Goal: Information Seeking & Learning: Learn about a topic

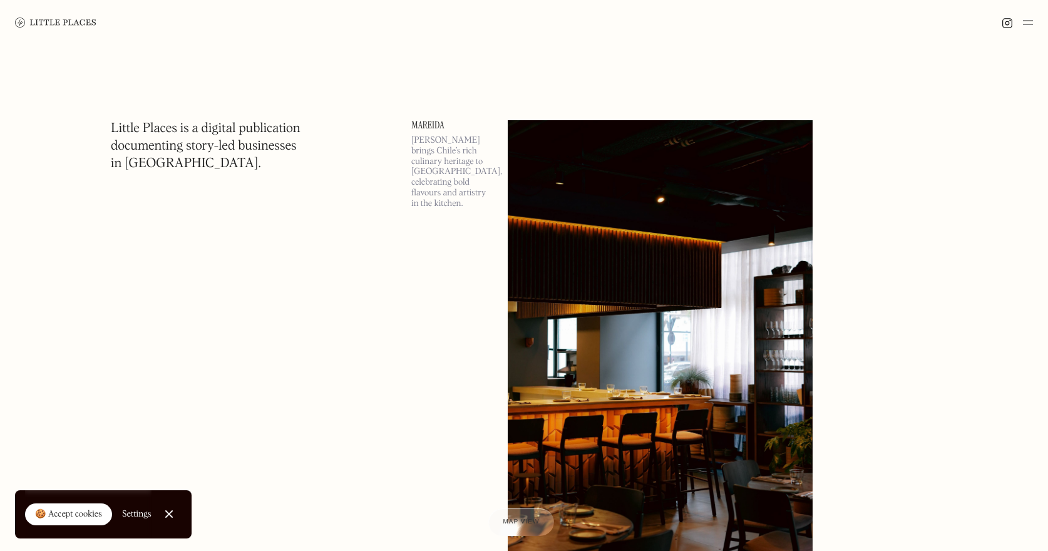
click at [1031, 25] on img at bounding box center [1028, 22] width 10 height 15
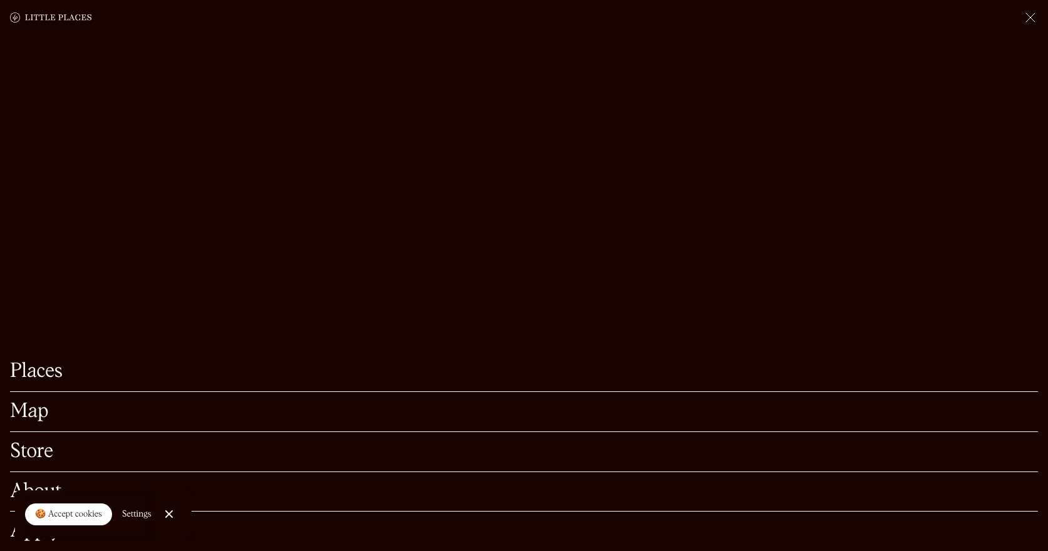
scroll to position [317, 0]
click at [50, 373] on link "Places" at bounding box center [524, 371] width 1028 height 19
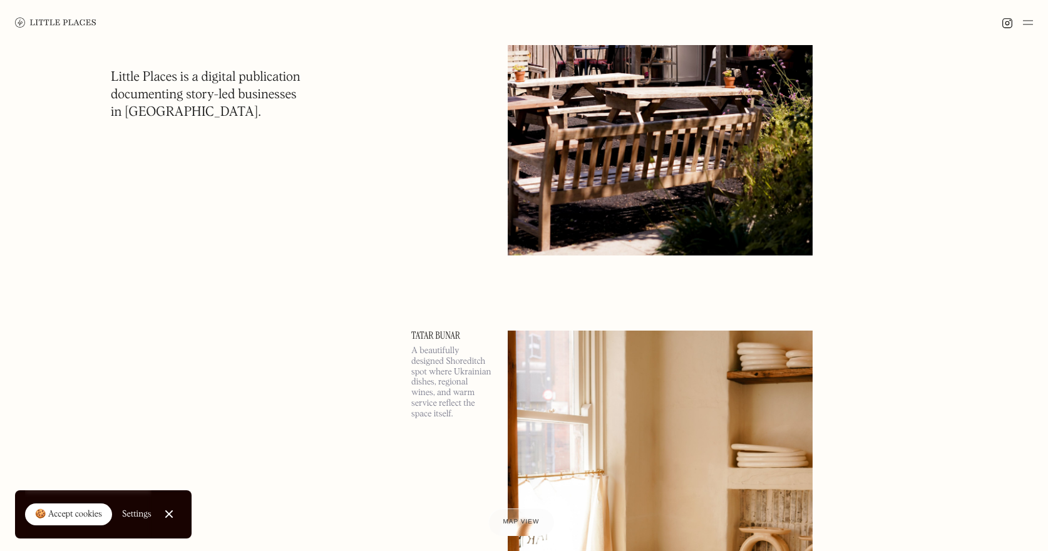
scroll to position [3923, 0]
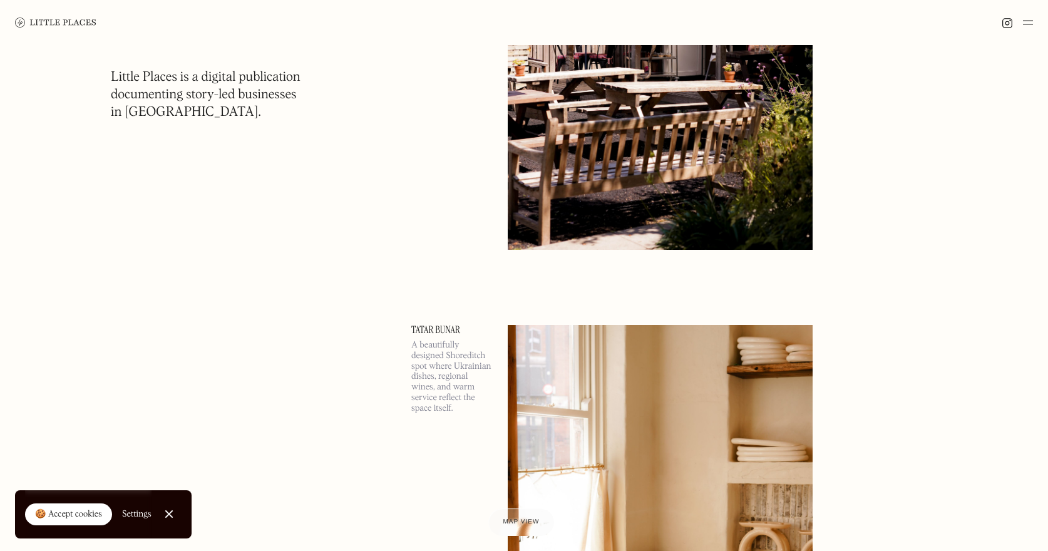
click at [165, 515] on div at bounding box center [169, 514] width 8 height 8
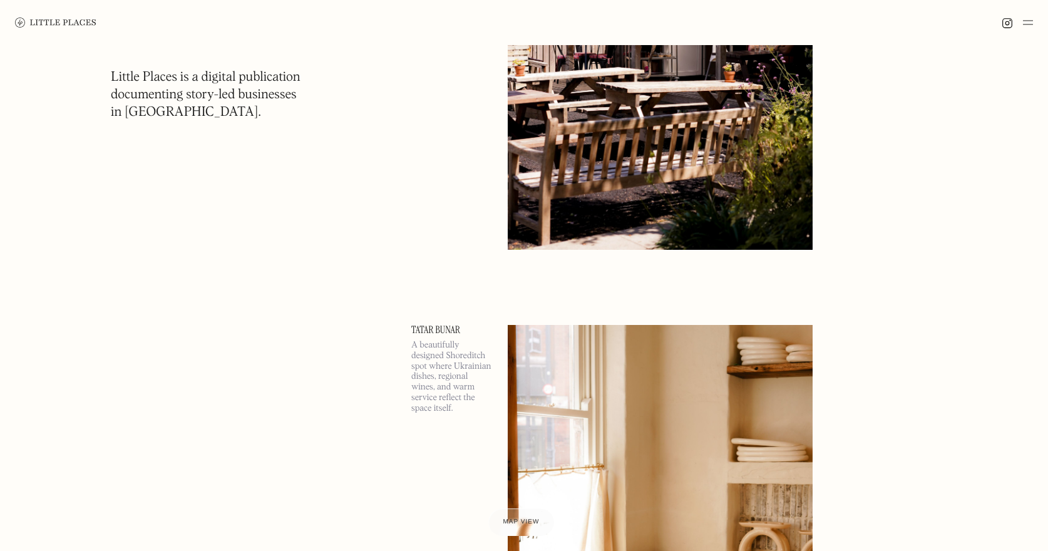
click at [1025, 27] on img at bounding box center [1028, 22] width 10 height 15
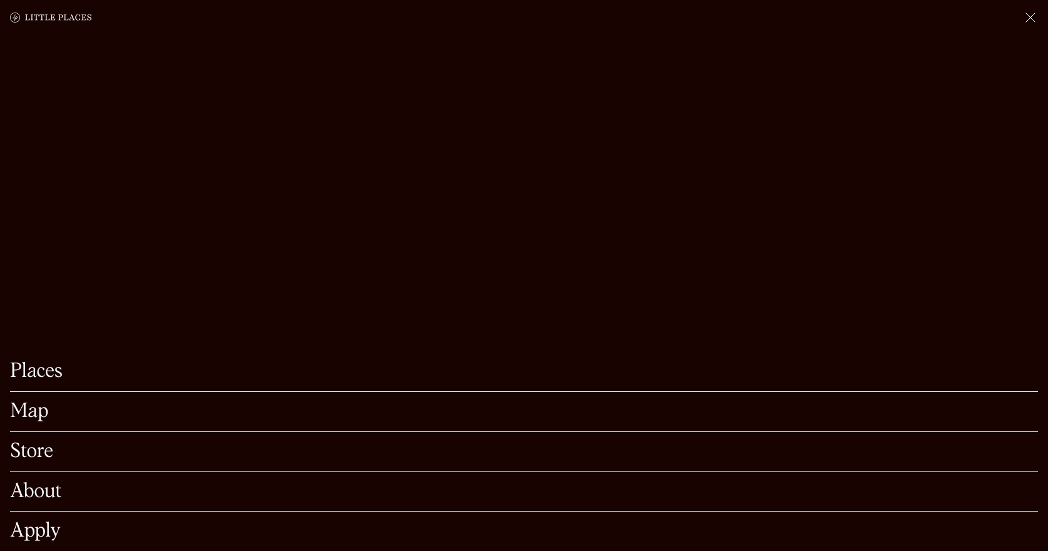
scroll to position [4173, 0]
click at [29, 421] on link "Map" at bounding box center [524, 411] width 1028 height 19
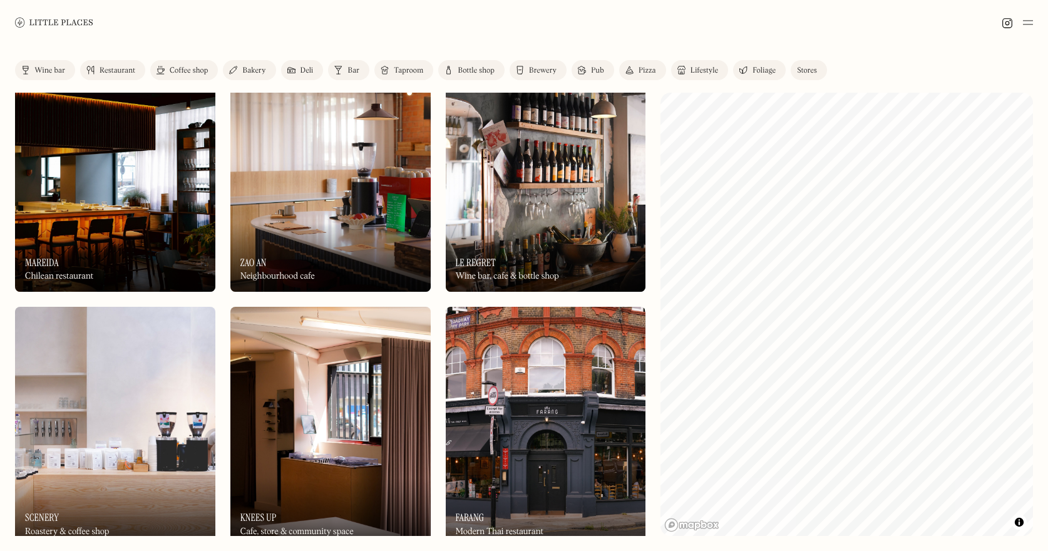
scroll to position [46, 0]
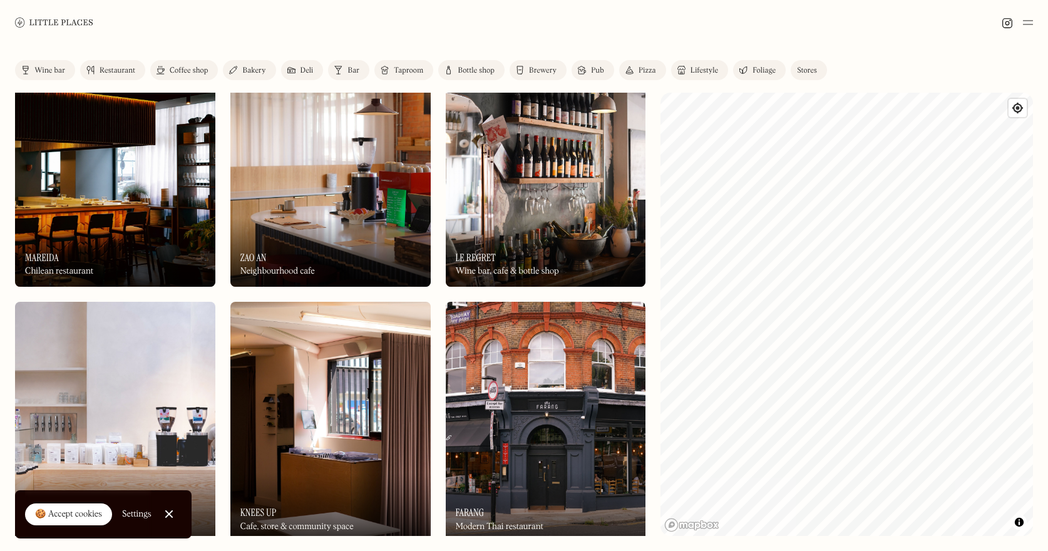
click at [121, 66] on link "Restaurant" at bounding box center [112, 70] width 65 height 20
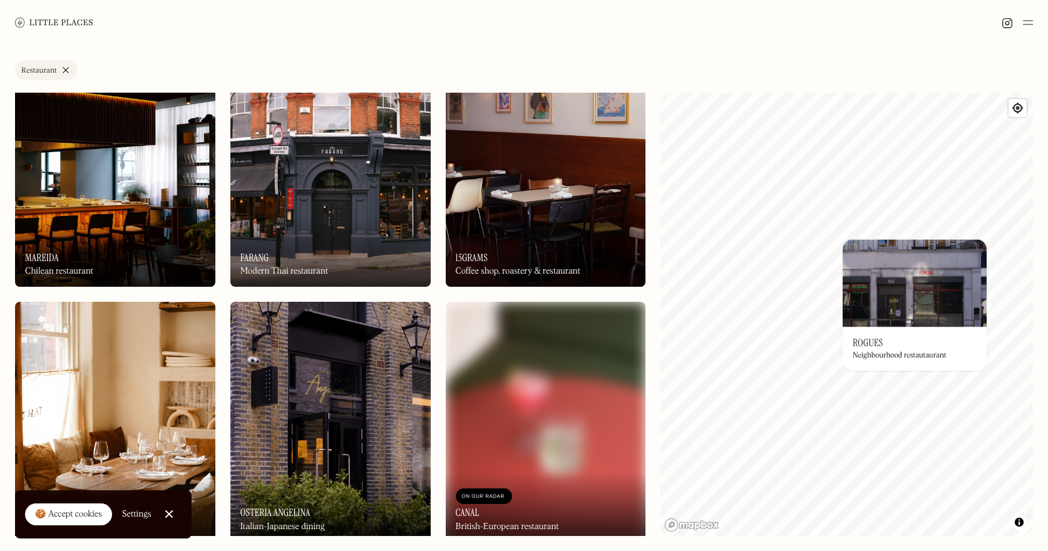
click at [963, 319] on div "© Mapbox © OpenStreetMap Improve this map On Our Radar Rogues Neighbourhood res…" at bounding box center [847, 314] width 373 height 443
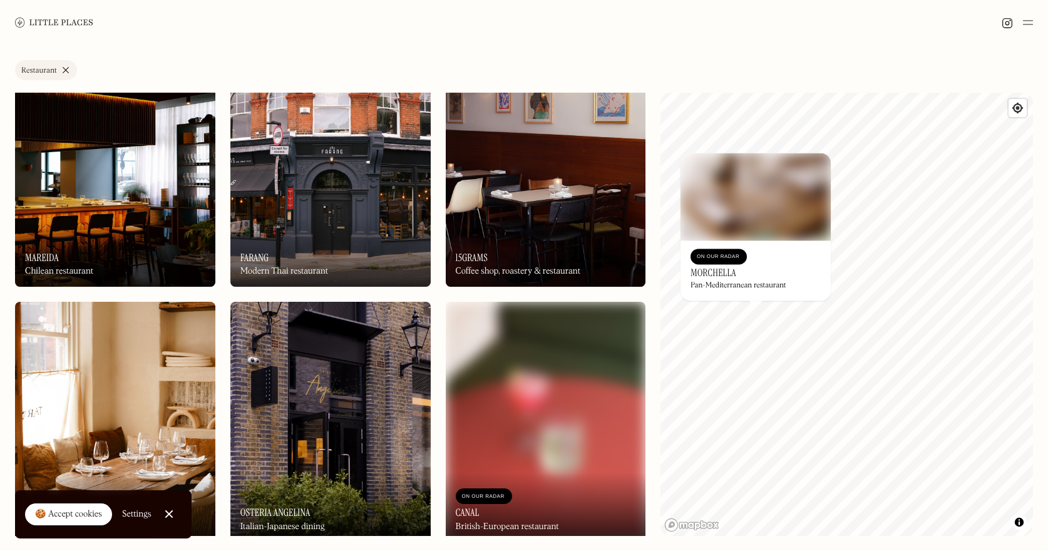
scroll to position [128, 0]
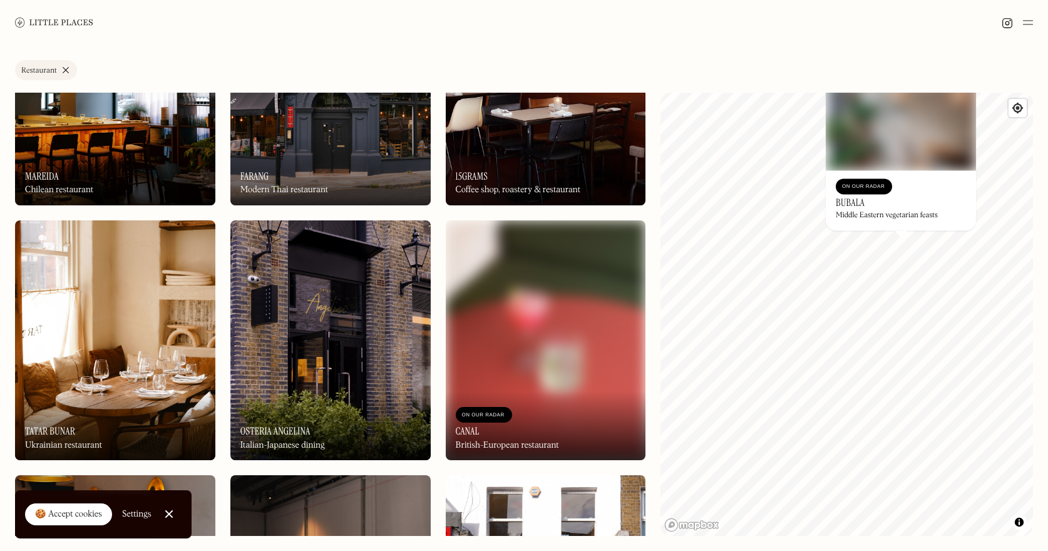
click at [1031, 16] on img at bounding box center [1028, 22] width 10 height 15
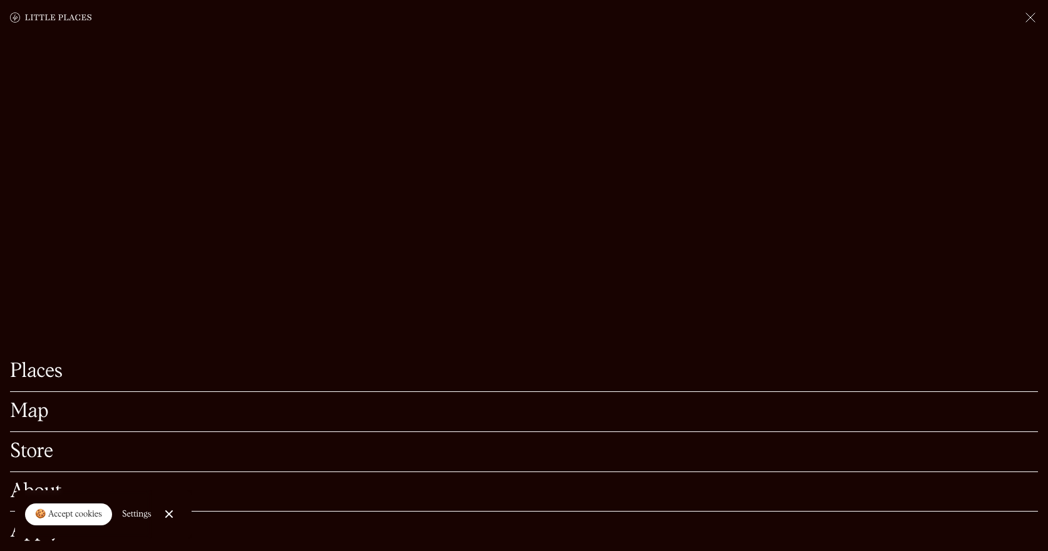
click at [41, 405] on link "Map" at bounding box center [524, 411] width 1028 height 19
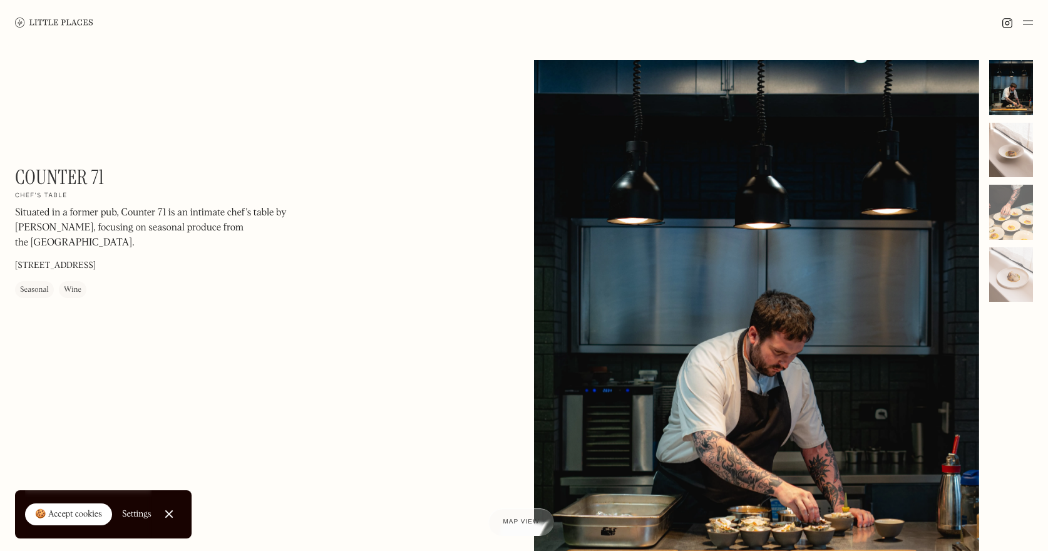
click at [999, 131] on div at bounding box center [1011, 150] width 44 height 55
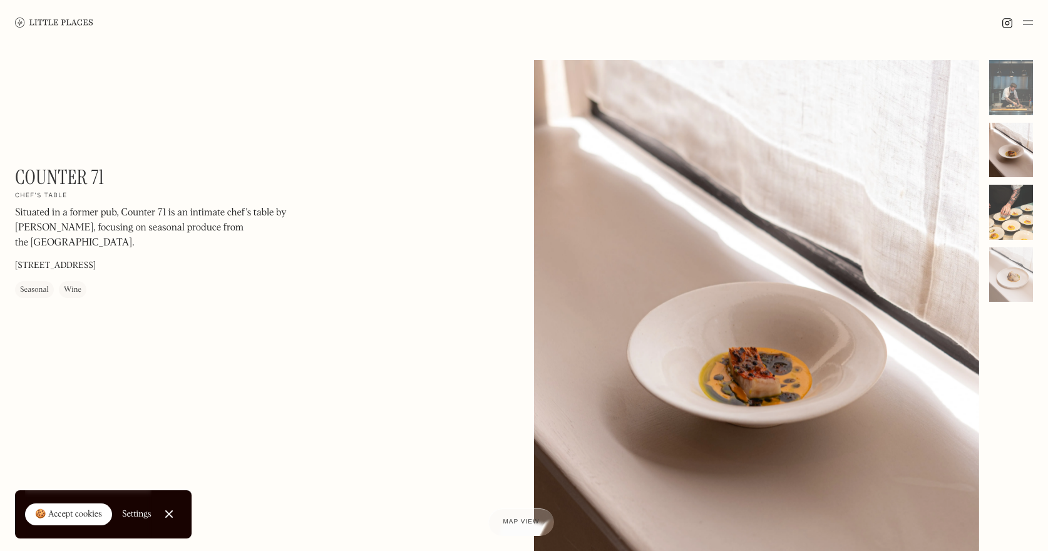
click at [1011, 217] on div at bounding box center [1011, 212] width 44 height 55
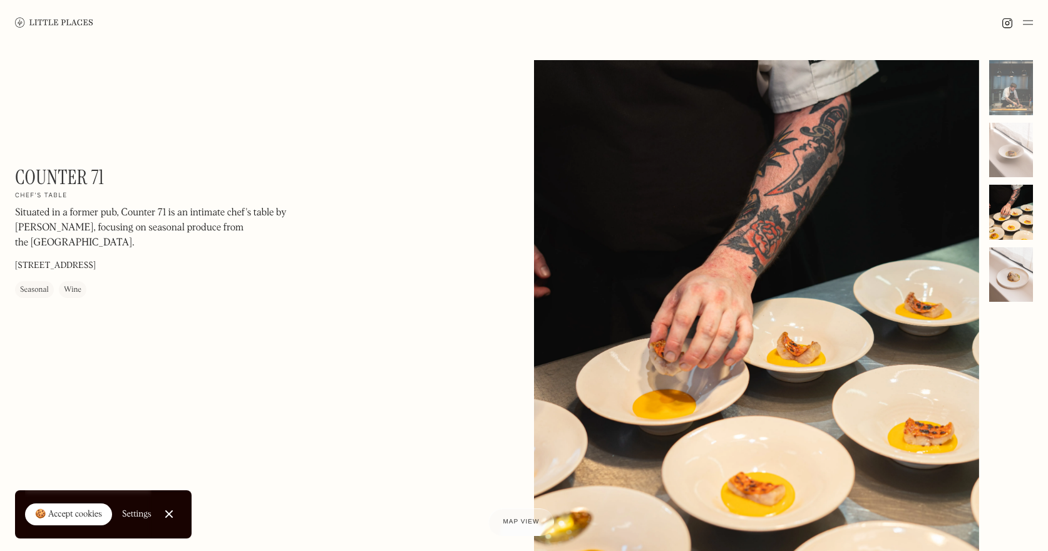
click at [1016, 290] on div at bounding box center [1011, 274] width 44 height 55
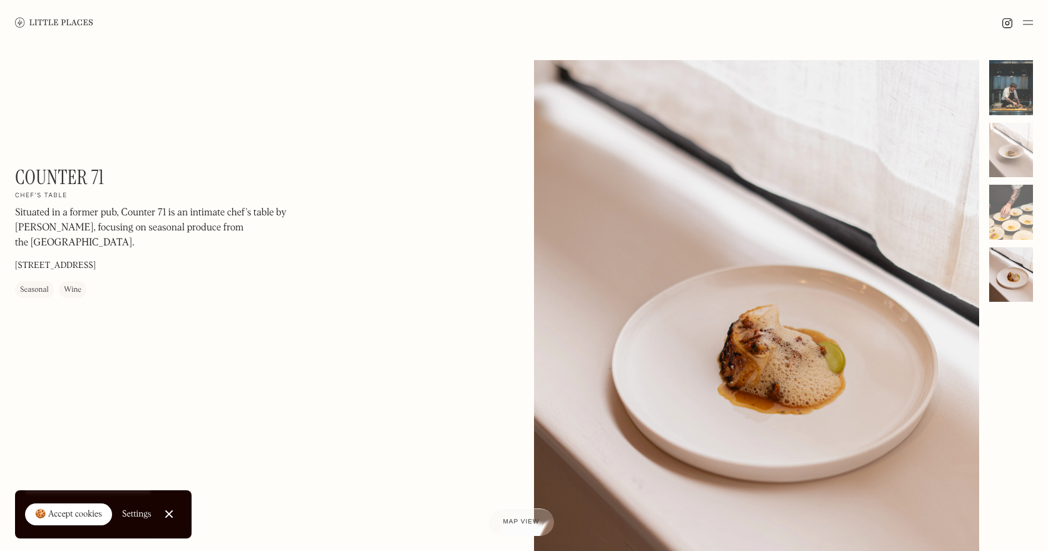
click at [1011, 104] on div at bounding box center [1011, 87] width 44 height 55
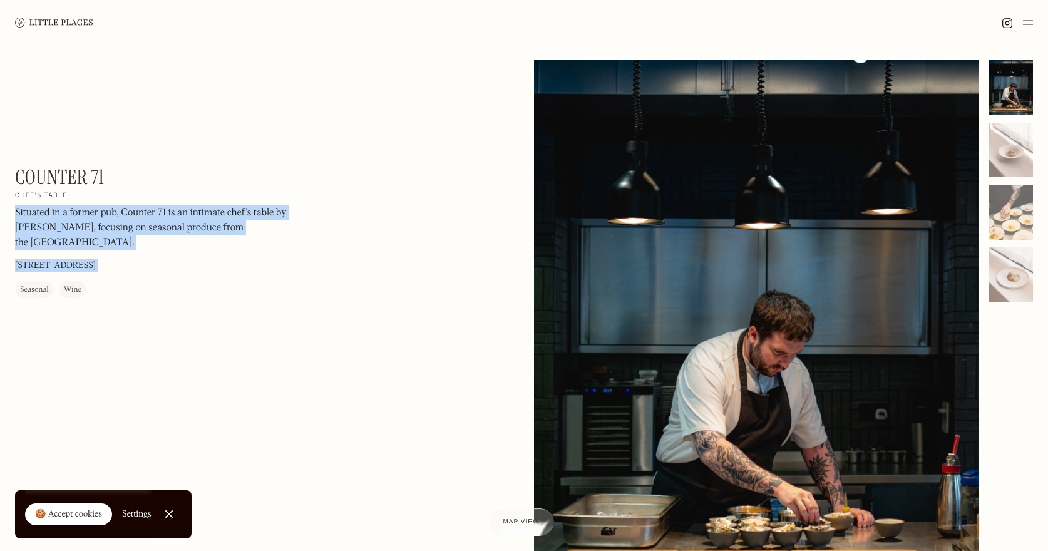
drag, startPoint x: 190, startPoint y: 180, endPoint x: -4, endPoint y: 167, distance: 194.6
click at [0, 167] on html "Places Map Store About Apply 🍪 Accept cookies Settings Close Cookie Popup Close…" at bounding box center [524, 275] width 1048 height 551
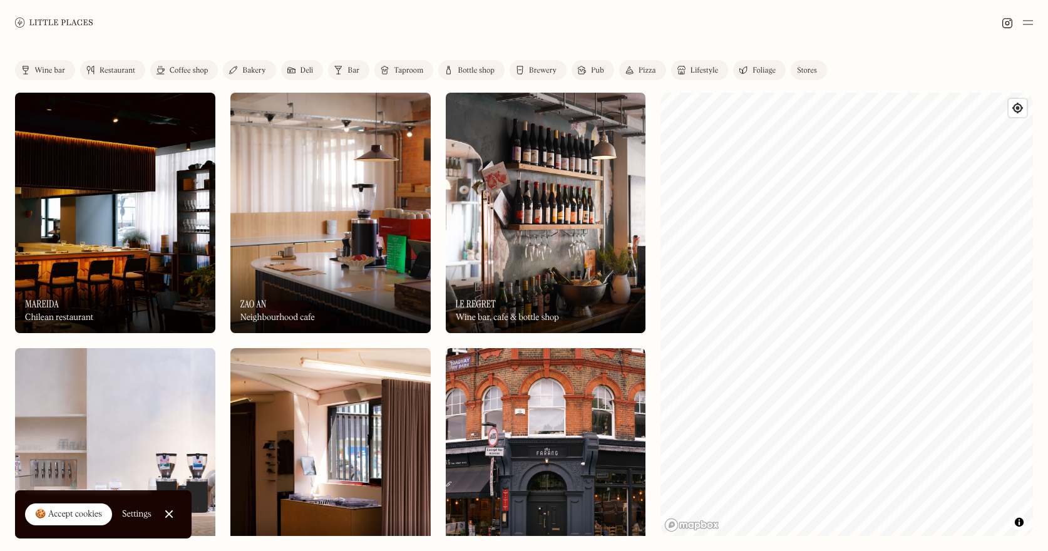
click at [349, 70] on div "Bar" at bounding box center [354, 71] width 12 height 8
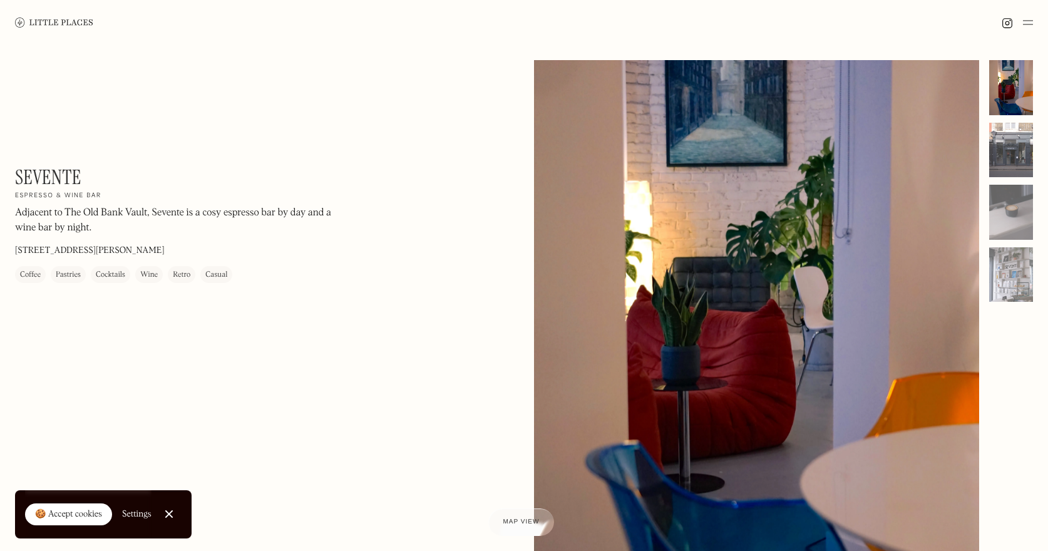
click at [1021, 137] on div at bounding box center [1011, 150] width 44 height 55
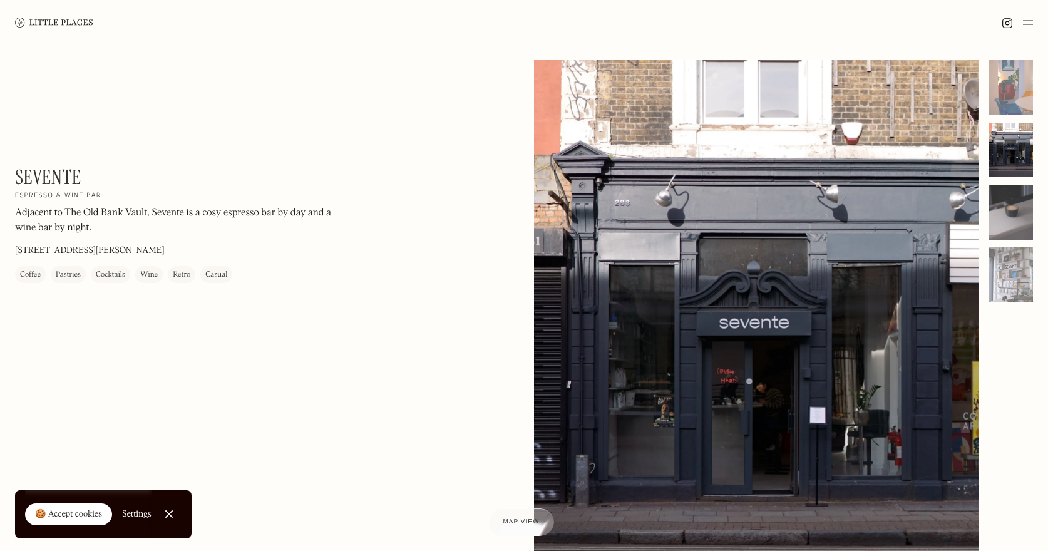
click at [1016, 204] on div at bounding box center [1011, 212] width 44 height 55
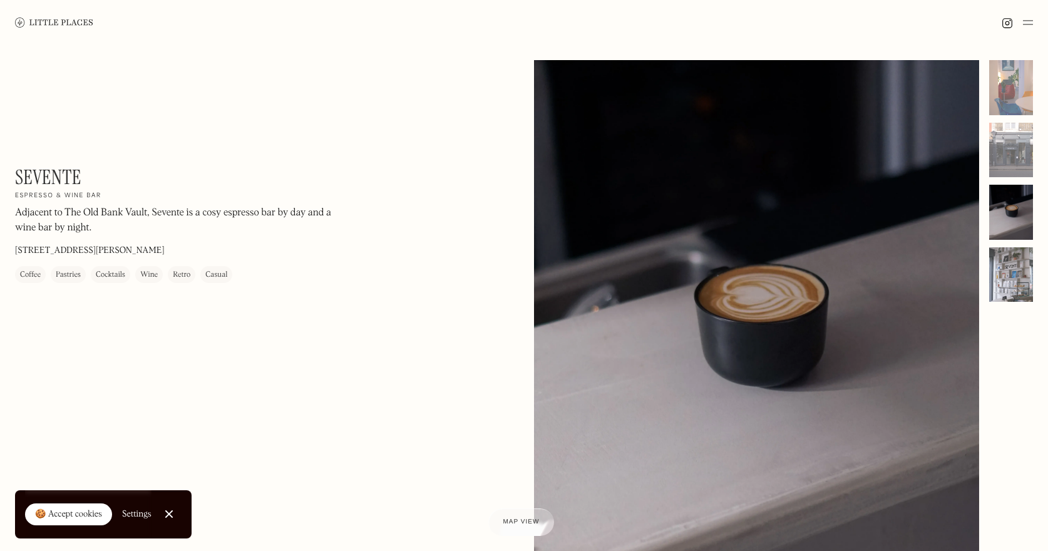
click at [1018, 277] on div at bounding box center [1011, 274] width 44 height 55
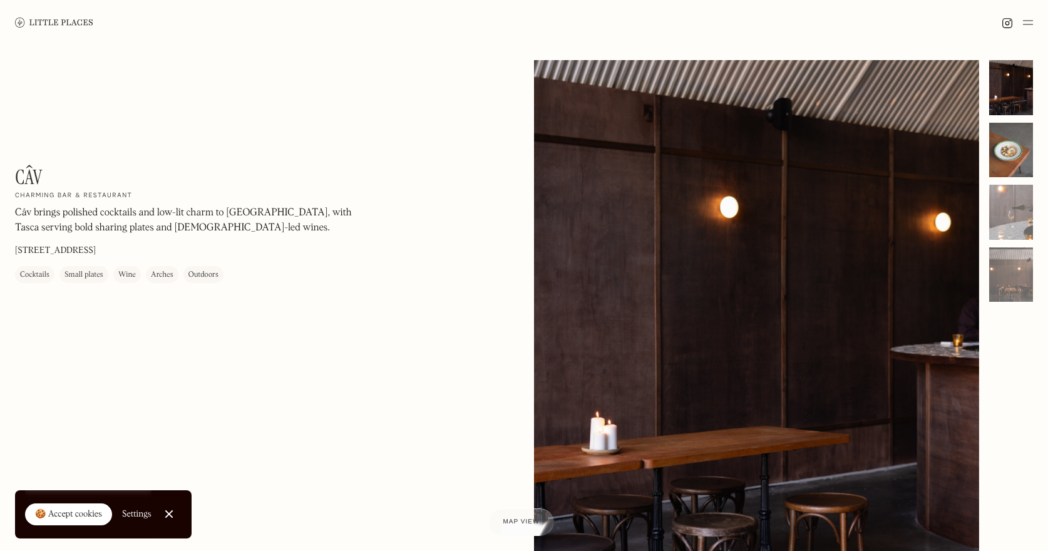
click at [1011, 147] on div at bounding box center [1011, 150] width 44 height 55
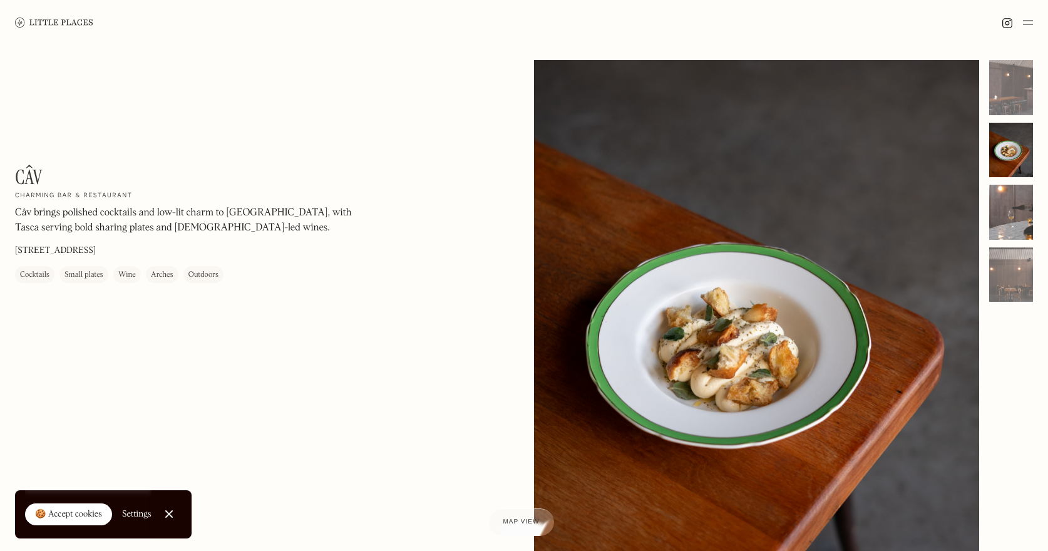
click at [1014, 220] on div at bounding box center [1011, 212] width 44 height 55
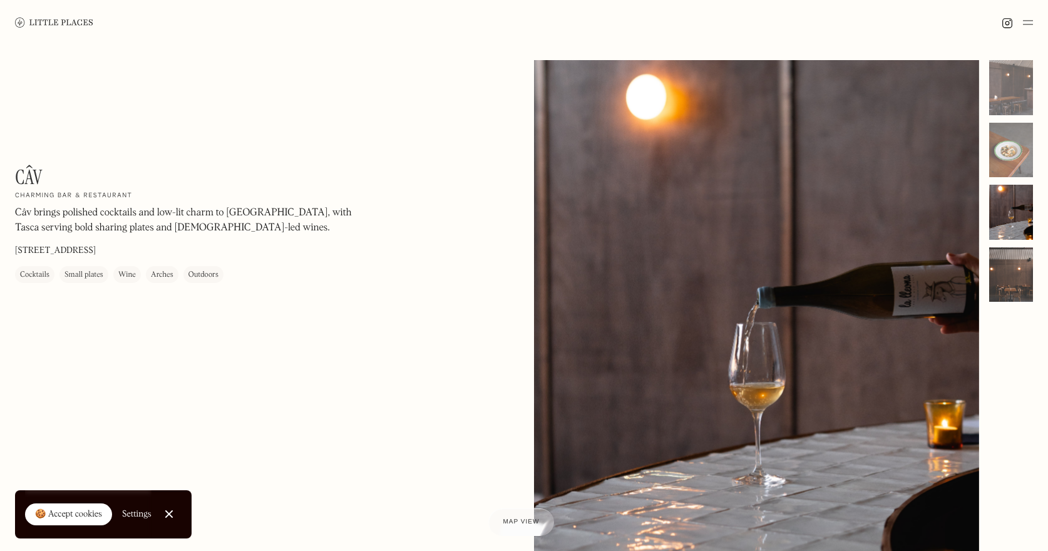
click at [1021, 267] on div at bounding box center [1011, 274] width 44 height 55
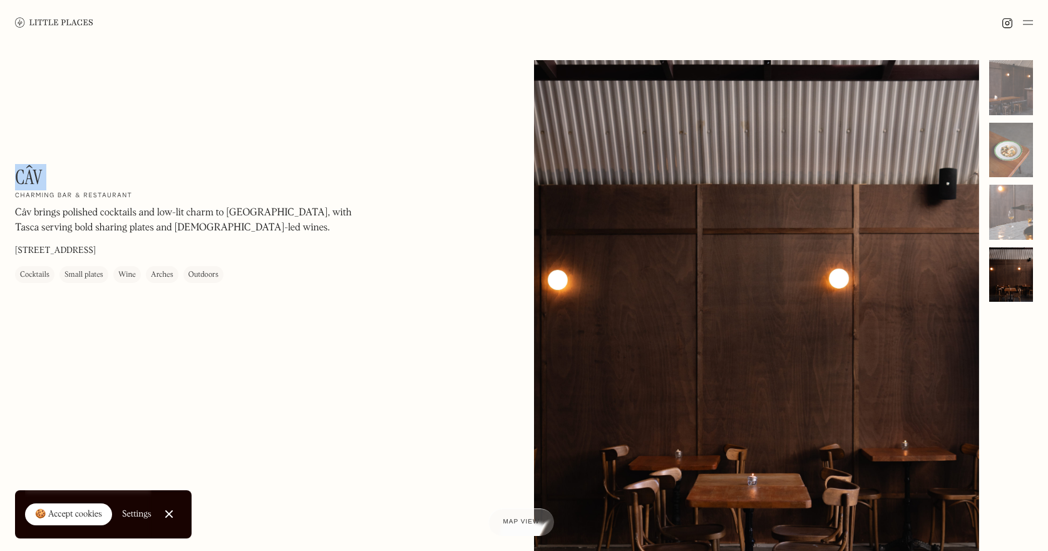
drag, startPoint x: 70, startPoint y: 177, endPoint x: 16, endPoint y: 177, distance: 53.9
click at [16, 177] on div "Câv On Our Radar Charming bar & restaurant Câv brings polished cocktails and lo…" at bounding box center [184, 224] width 338 height 118
copy div "Câv On Our Radar"
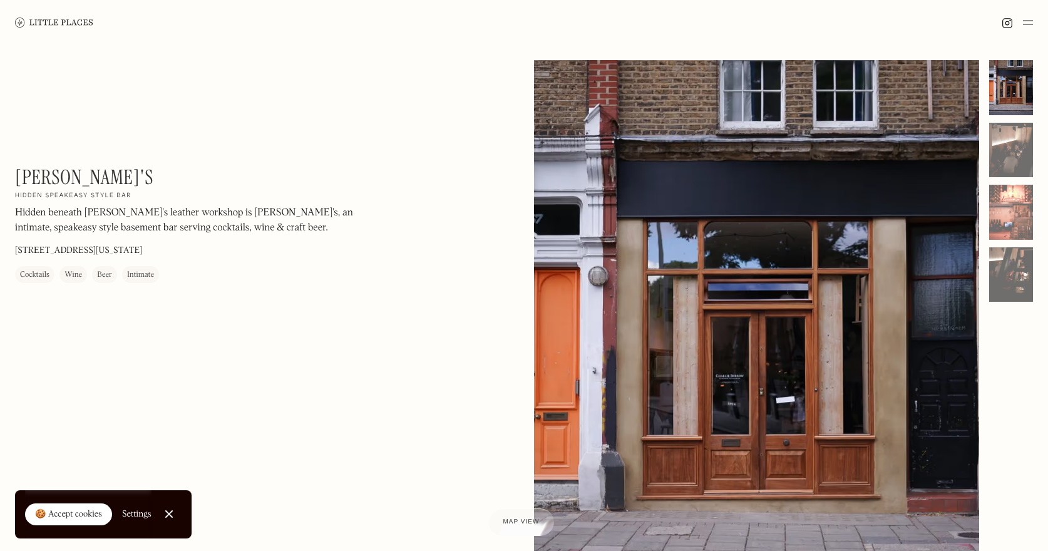
click at [1009, 97] on div at bounding box center [1011, 87] width 44 height 55
click at [1008, 142] on div at bounding box center [1011, 150] width 44 height 55
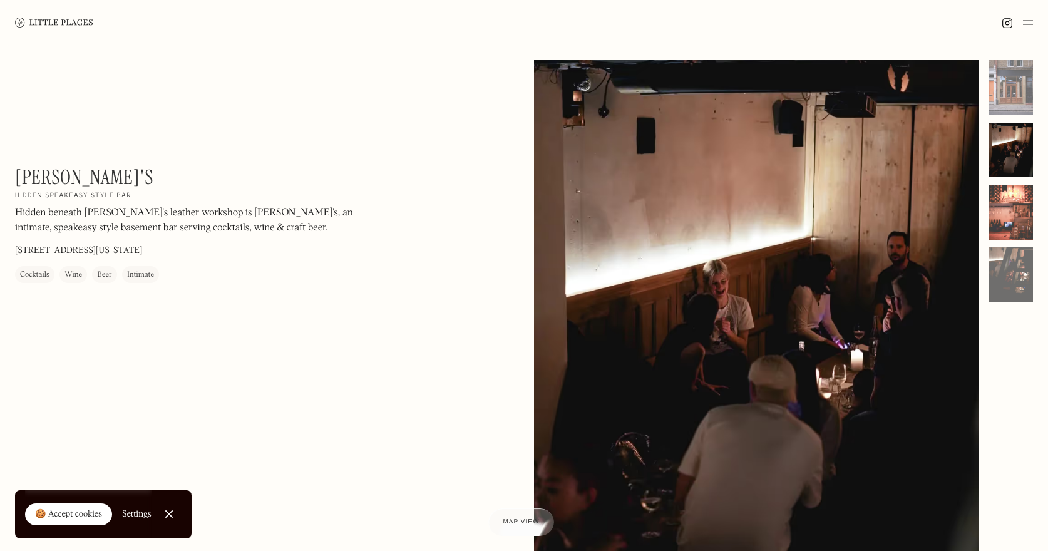
click at [1010, 217] on div at bounding box center [1011, 212] width 44 height 55
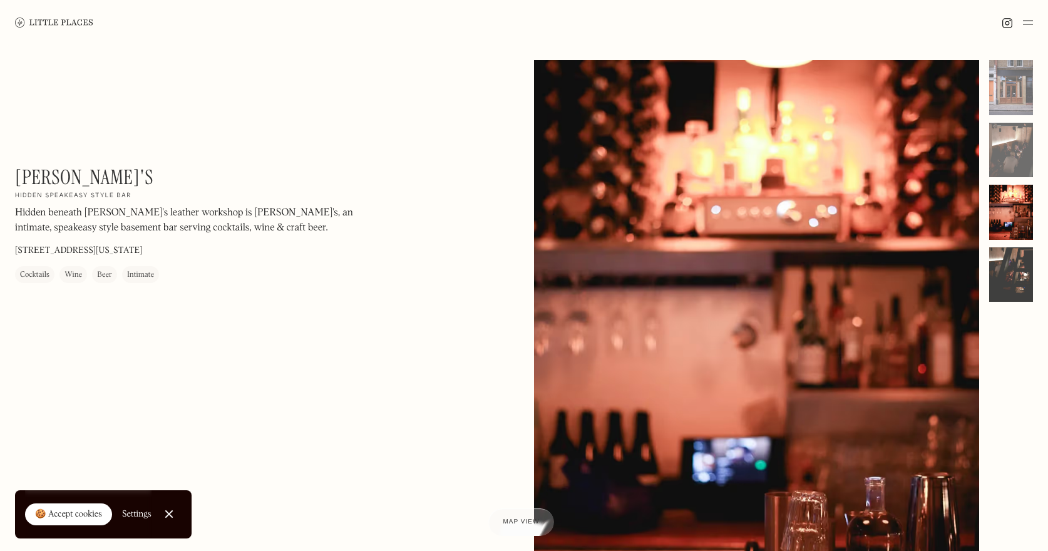
click at [1009, 263] on div at bounding box center [1011, 274] width 44 height 55
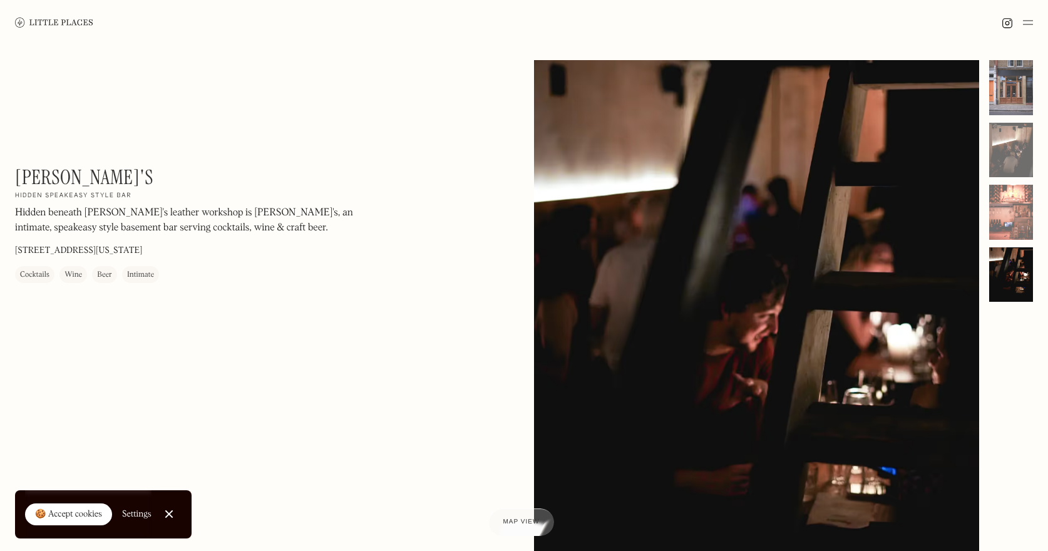
click at [1015, 83] on div at bounding box center [1011, 87] width 44 height 55
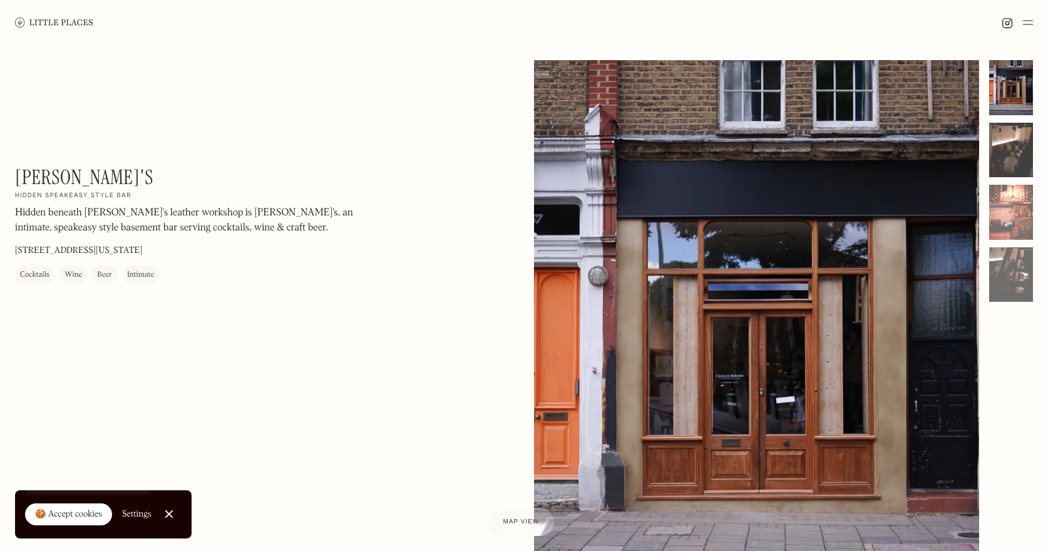
click at [1014, 155] on div at bounding box center [1011, 150] width 44 height 55
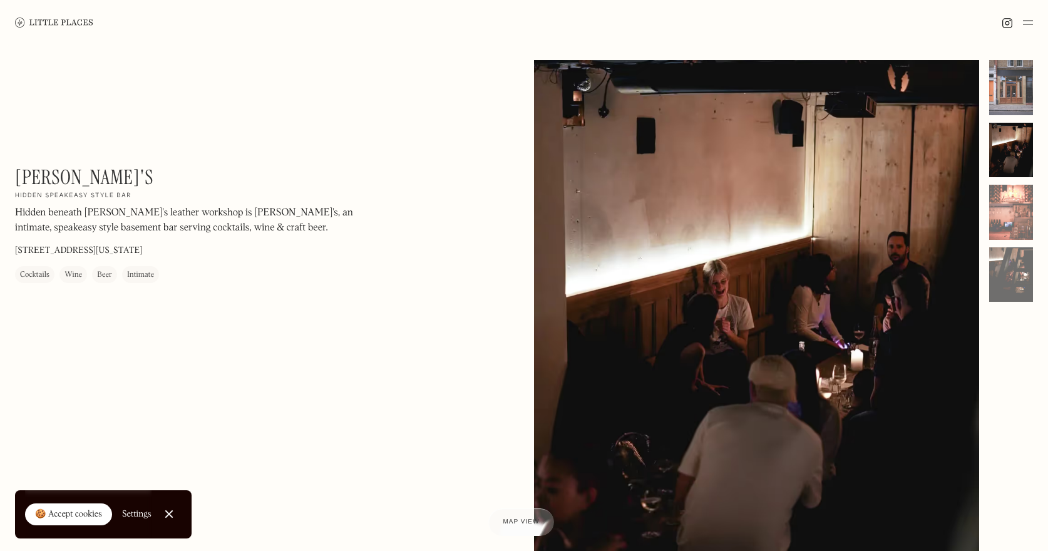
click at [1006, 88] on div at bounding box center [1011, 87] width 44 height 55
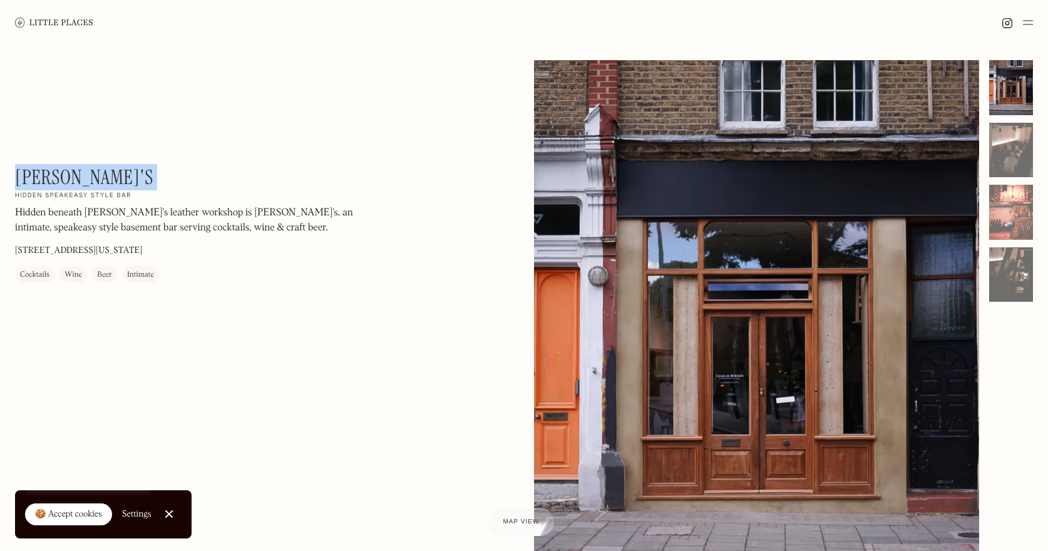
drag, startPoint x: 110, startPoint y: 178, endPoint x: 18, endPoint y: 178, distance: 92.7
click at [18, 178] on div "[PERSON_NAME]'s On Our Radar Hidden speakeasy style bar Hidden beneath [PERSON_…" at bounding box center [184, 224] width 338 height 118
copy div "[PERSON_NAME]'s On Our Radar"
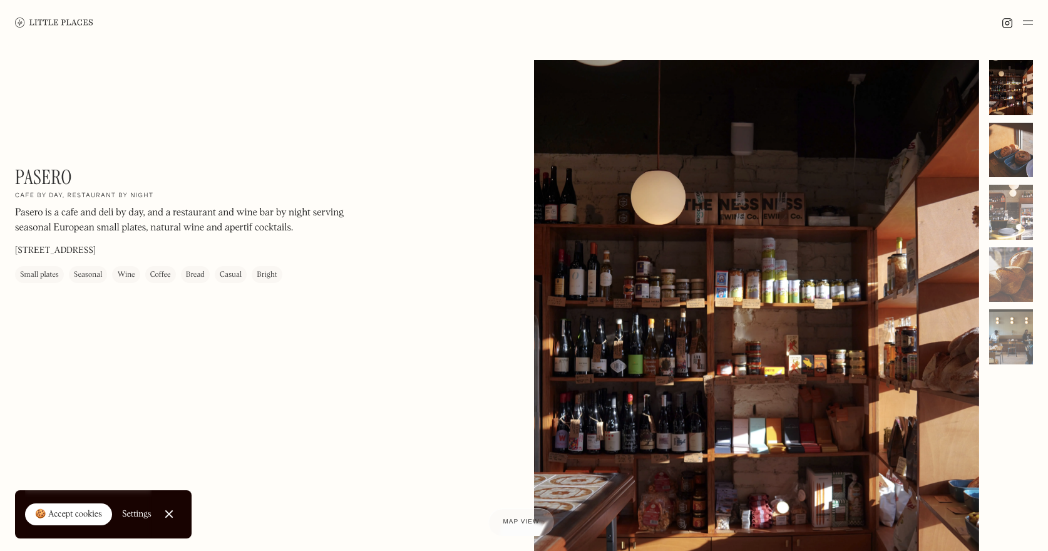
click at [1011, 164] on div at bounding box center [1011, 150] width 44 height 55
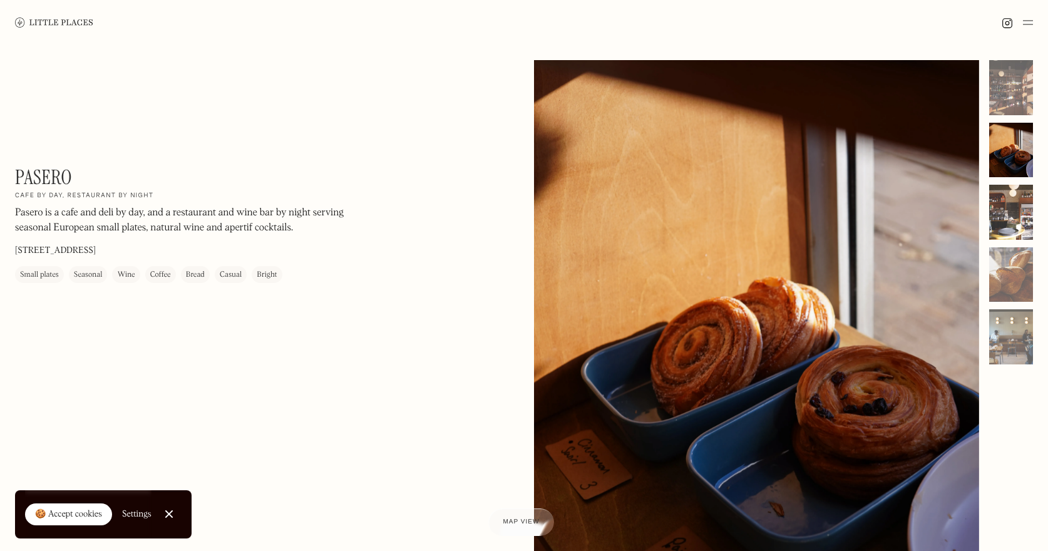
click at [1009, 198] on div at bounding box center [1011, 212] width 44 height 55
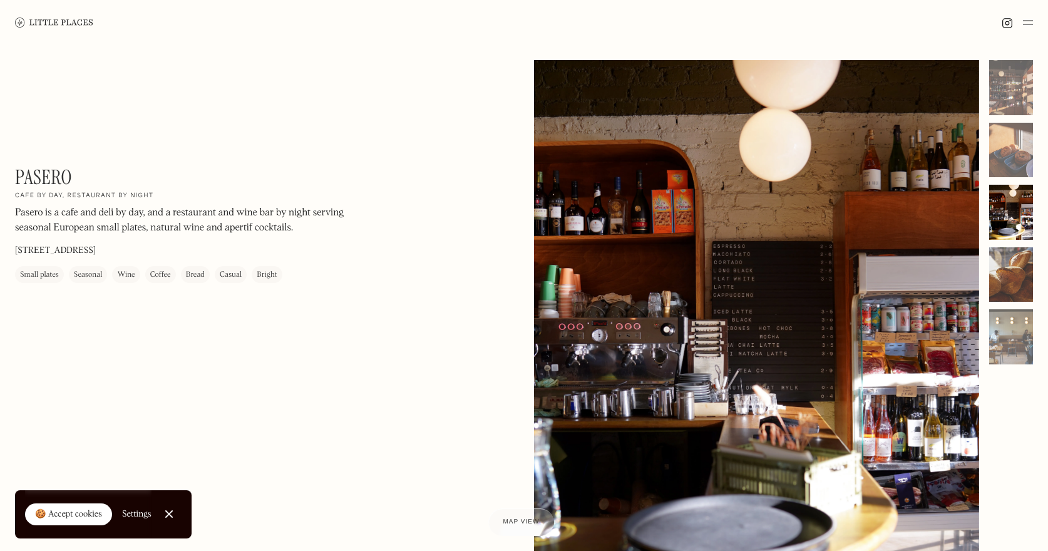
click at [1009, 250] on div at bounding box center [1011, 274] width 44 height 55
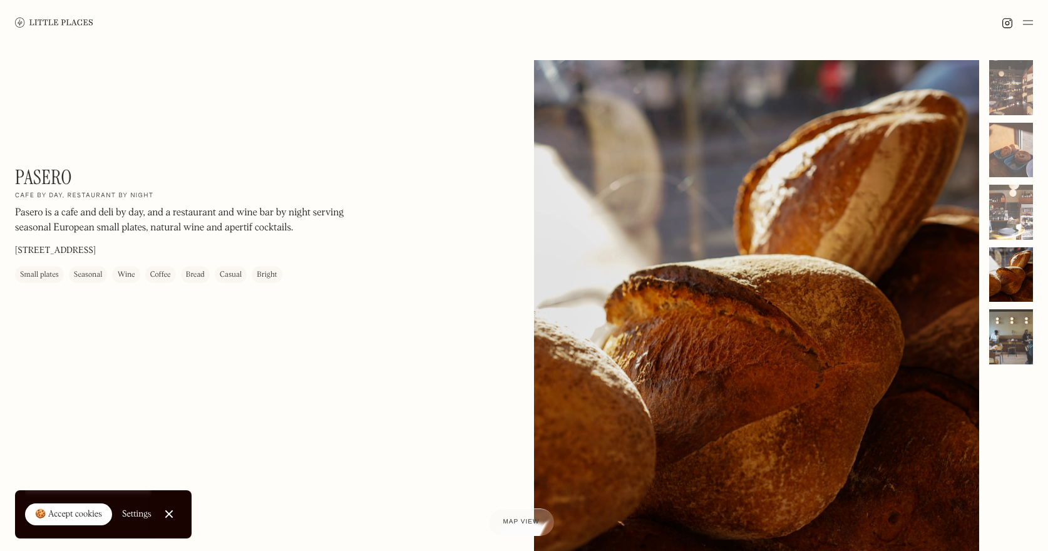
click at [1009, 322] on div at bounding box center [1011, 336] width 44 height 55
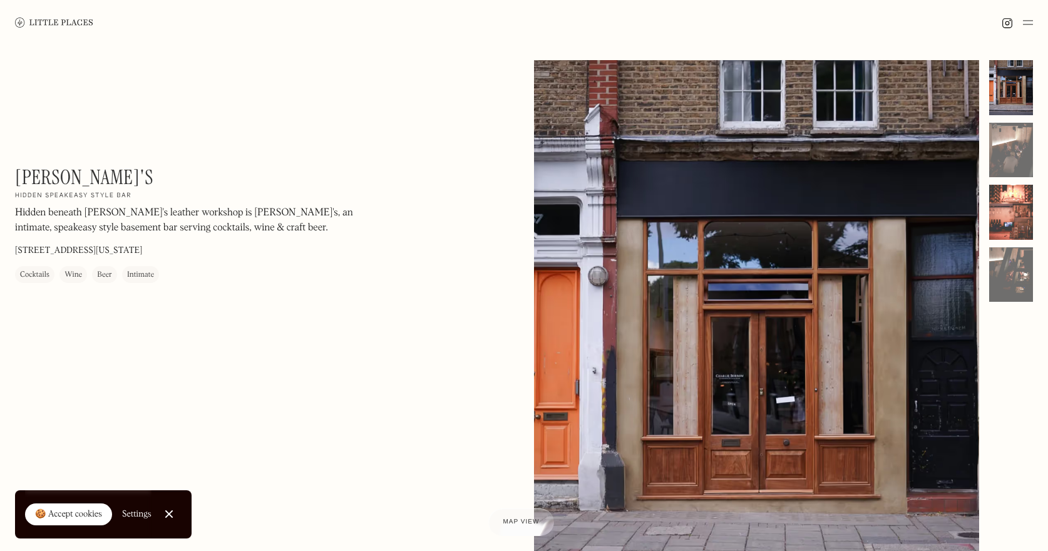
click at [1009, 200] on div at bounding box center [1011, 212] width 44 height 55
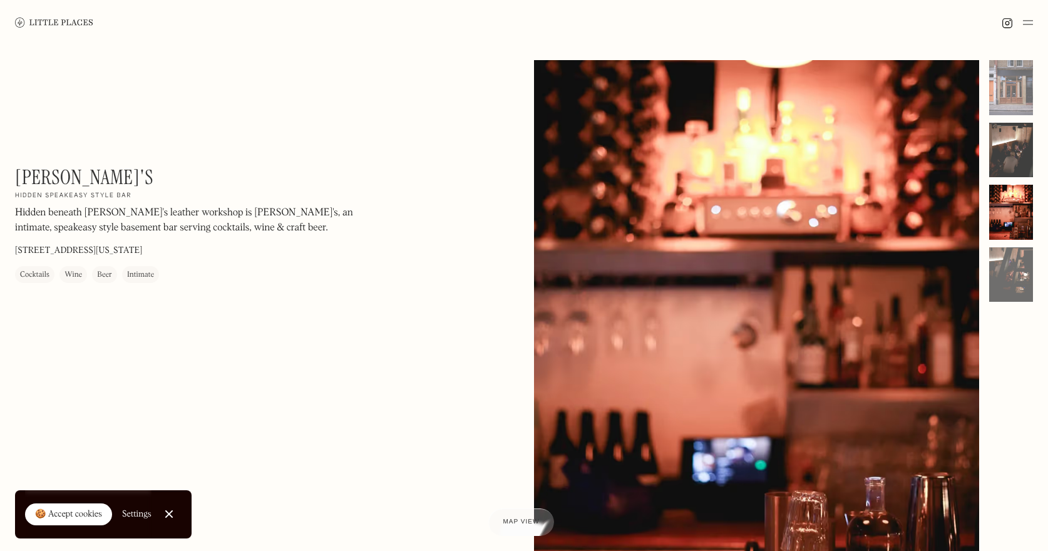
click at [1009, 155] on div at bounding box center [1011, 150] width 44 height 55
